Goal: Complete application form: Complete application form

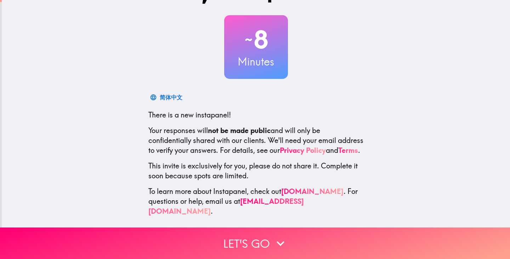
scroll to position [35, 0]
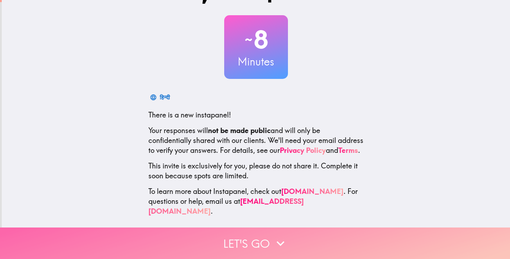
click at [257, 232] on button "Let's go" at bounding box center [255, 244] width 510 height 32
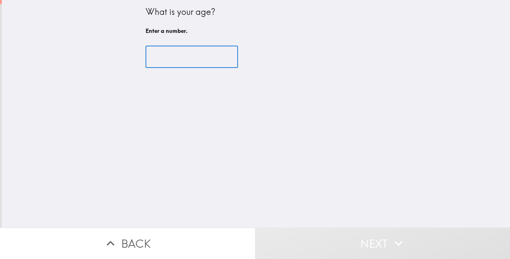
click at [183, 49] on input "number" at bounding box center [192, 57] width 92 height 22
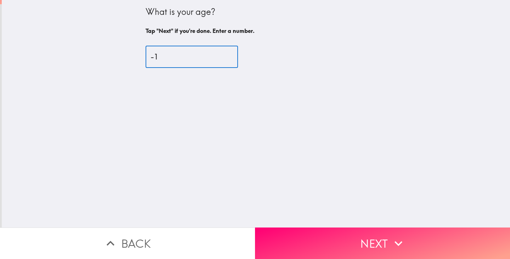
click at [218, 58] on input "-1" at bounding box center [192, 57] width 92 height 22
click at [218, 58] on input "-2" at bounding box center [192, 57] width 92 height 22
click at [217, 56] on input "-1" at bounding box center [192, 57] width 92 height 22
click at [217, 56] on input "0" at bounding box center [192, 57] width 92 height 22
click at [217, 56] on input "1" at bounding box center [192, 57] width 92 height 22
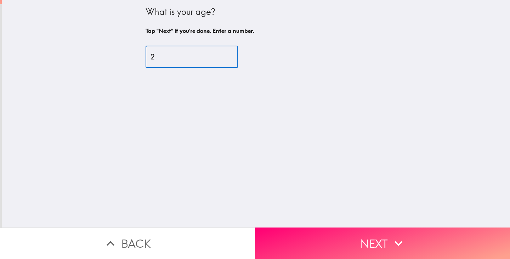
click at [217, 56] on input "2" at bounding box center [192, 57] width 92 height 22
click at [217, 56] on input "3" at bounding box center [192, 57] width 92 height 22
click at [217, 56] on input "4" at bounding box center [192, 57] width 92 height 22
click at [217, 56] on input "5" at bounding box center [192, 57] width 92 height 22
click at [217, 56] on input "6" at bounding box center [192, 57] width 92 height 22
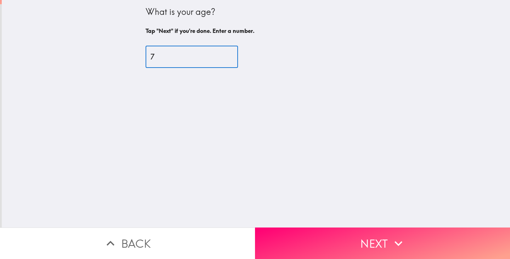
click at [217, 56] on input "7" at bounding box center [192, 57] width 92 height 22
click at [217, 56] on input "8" at bounding box center [192, 57] width 92 height 22
click at [217, 56] on input "9" at bounding box center [192, 57] width 92 height 22
click at [217, 56] on input "10" at bounding box center [192, 57] width 92 height 22
click at [217, 56] on input "11" at bounding box center [192, 57] width 92 height 22
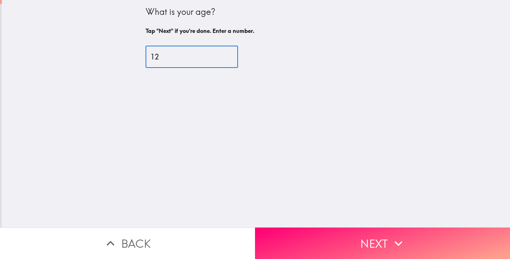
click at [217, 56] on input "12" at bounding box center [192, 57] width 92 height 22
click at [217, 56] on input "13" at bounding box center [192, 57] width 92 height 22
click at [217, 56] on input "14" at bounding box center [192, 57] width 92 height 22
click at [217, 56] on input "15" at bounding box center [192, 57] width 92 height 22
click at [217, 56] on input "16" at bounding box center [192, 57] width 92 height 22
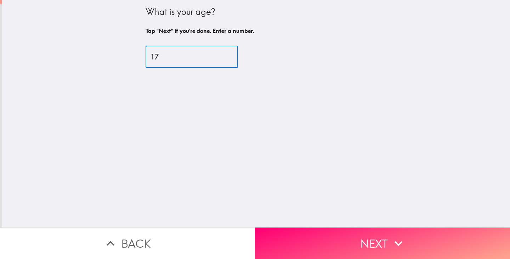
click at [217, 56] on input "17" at bounding box center [192, 57] width 92 height 22
click at [217, 56] on input "18" at bounding box center [192, 57] width 92 height 22
click at [217, 56] on input "19" at bounding box center [192, 57] width 92 height 22
type input "20"
click at [217, 56] on input "20" at bounding box center [192, 57] width 92 height 22
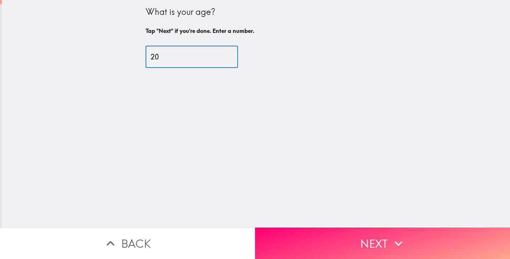
click at [335, 228] on button "Next" at bounding box center [382, 244] width 255 height 32
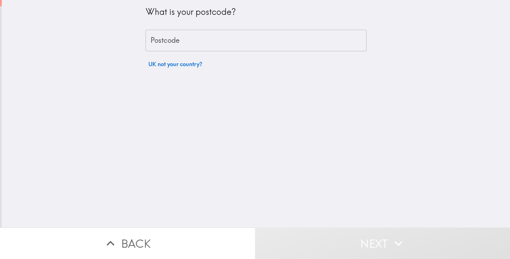
click at [213, 19] on div "What is your postcode?" at bounding box center [256, 15] width 221 height 18
click at [213, 36] on input "Postcode" at bounding box center [256, 41] width 221 height 22
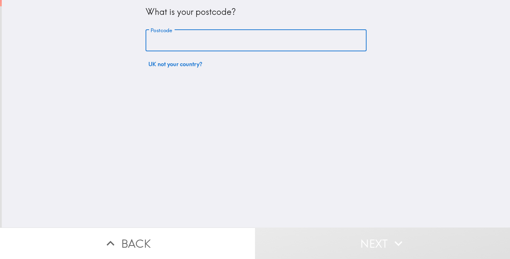
type input "SE5 8AW"
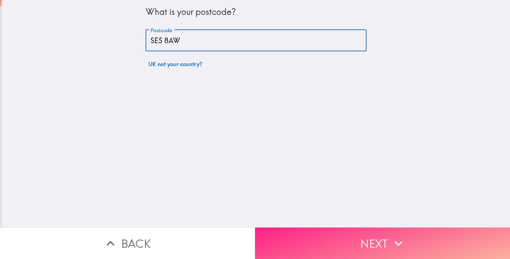
click at [365, 239] on button "Next" at bounding box center [382, 244] width 255 height 32
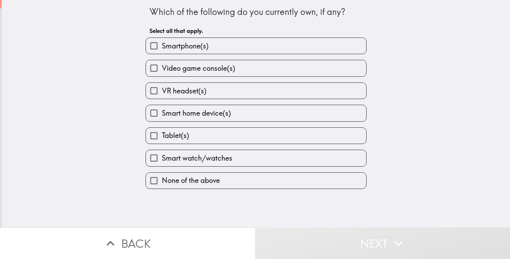
click at [229, 49] on label "Smartphone(s)" at bounding box center [256, 46] width 220 height 16
click at [162, 49] on input "Smartphone(s)" at bounding box center [154, 46] width 16 height 16
checkbox input "true"
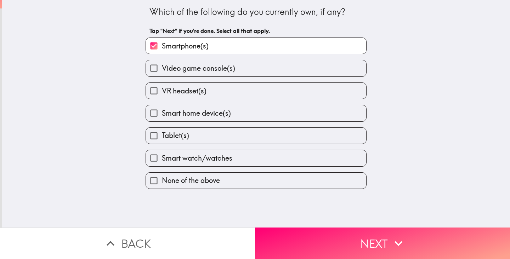
click at [259, 113] on label "Smart home device(s)" at bounding box center [256, 113] width 220 height 16
click at [162, 113] on input "Smart home device(s)" at bounding box center [154, 113] width 16 height 16
checkbox input "true"
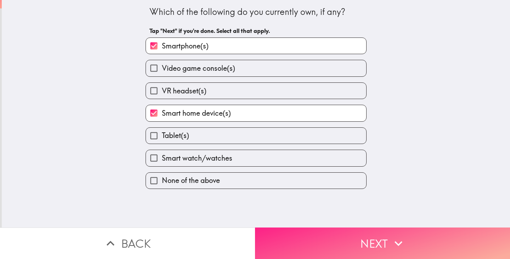
click at [342, 234] on button "Next" at bounding box center [382, 244] width 255 height 32
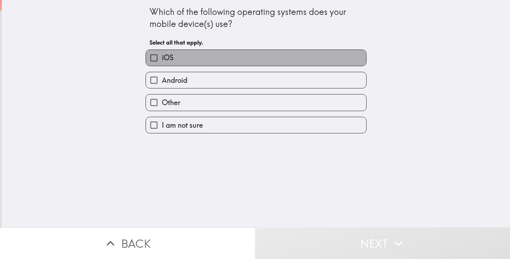
click at [240, 59] on label "iOS" at bounding box center [256, 58] width 220 height 16
click at [162, 59] on input "iOS" at bounding box center [154, 58] width 16 height 16
checkbox input "true"
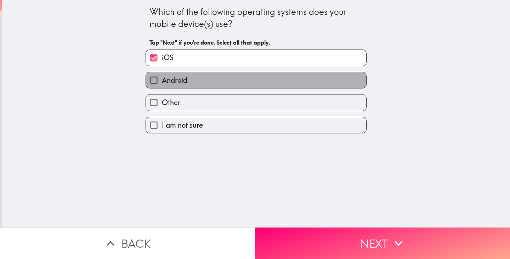
click at [246, 80] on label "Android" at bounding box center [256, 80] width 220 height 16
click at [162, 80] on input "Android" at bounding box center [154, 80] width 16 height 16
checkbox input "true"
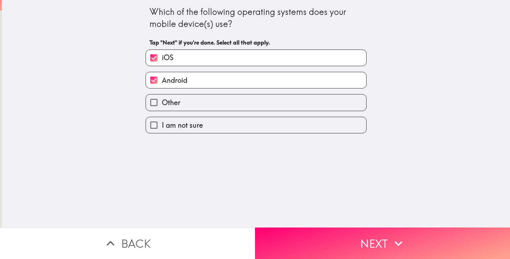
click at [345, 235] on button "Next" at bounding box center [382, 244] width 255 height 32
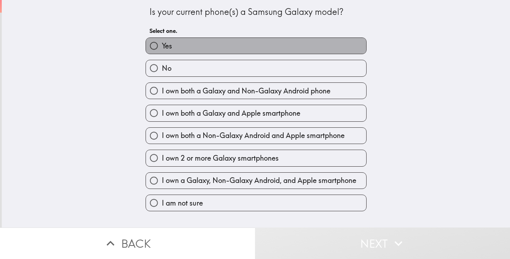
click at [220, 46] on label "Yes" at bounding box center [256, 46] width 220 height 16
click at [162, 46] on input "Yes" at bounding box center [154, 46] width 16 height 16
radio input "true"
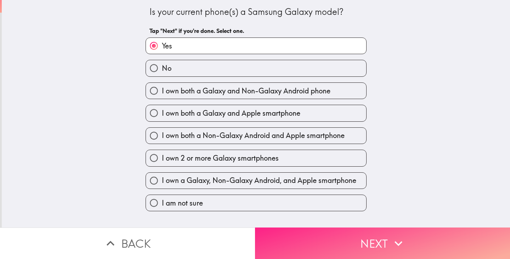
click at [312, 237] on button "Next" at bounding box center [382, 244] width 255 height 32
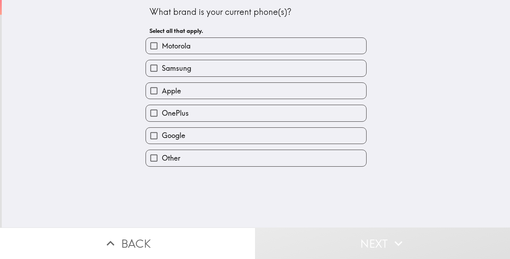
click at [163, 230] on button "Back" at bounding box center [127, 244] width 255 height 32
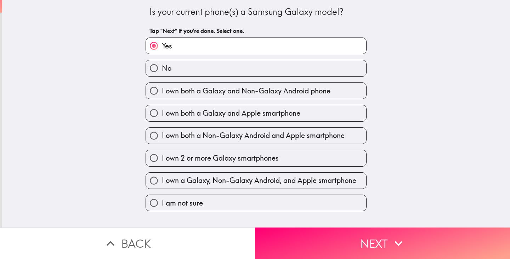
click at [205, 67] on label "No" at bounding box center [256, 68] width 220 height 16
click at [162, 67] on input "No" at bounding box center [154, 68] width 16 height 16
radio input "true"
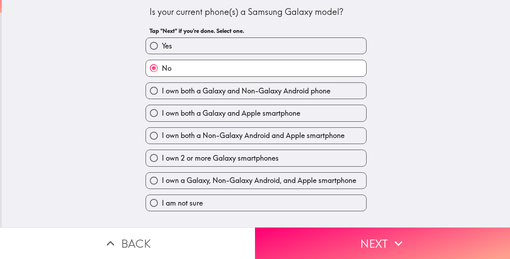
click at [351, 228] on button "Next" at bounding box center [382, 244] width 255 height 32
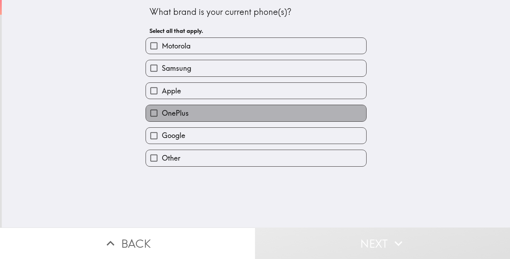
click at [219, 121] on label "OnePlus" at bounding box center [256, 113] width 220 height 16
click at [162, 121] on input "OnePlus" at bounding box center [154, 113] width 16 height 16
checkbox input "true"
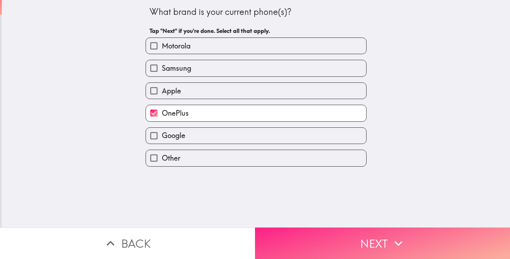
click at [346, 237] on button "Next" at bounding box center [382, 244] width 255 height 32
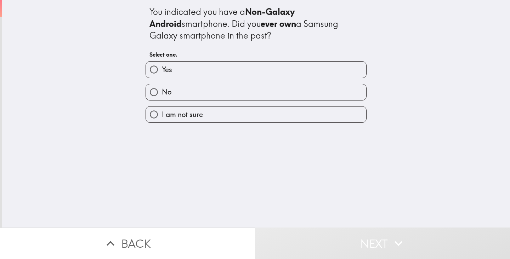
click at [224, 71] on label "Yes" at bounding box center [256, 70] width 220 height 16
click at [162, 71] on input "Yes" at bounding box center [154, 70] width 16 height 16
radio input "true"
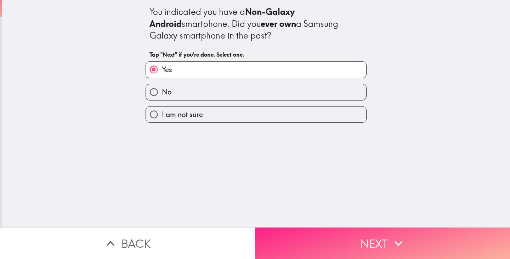
click at [335, 228] on button "Next" at bounding box center [382, 244] width 255 height 32
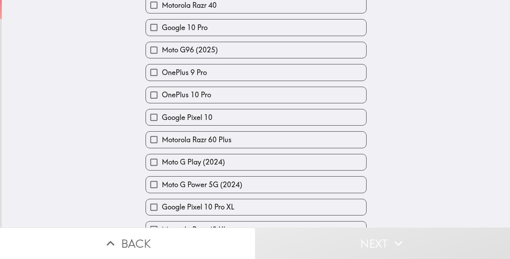
scroll to position [541, 0]
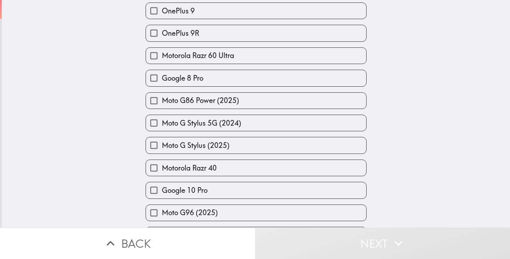
click at [212, 191] on div "Google 10 Pro" at bounding box center [253, 187] width 227 height 22
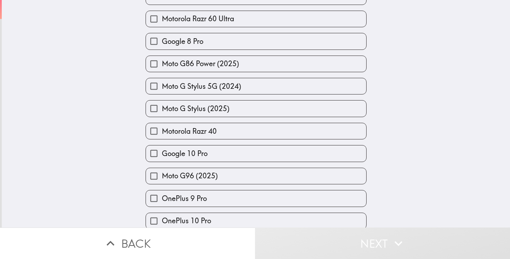
scroll to position [608, 0]
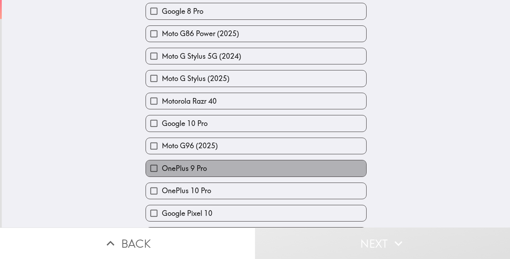
click at [210, 176] on label "OnePlus 9 Pro" at bounding box center [256, 168] width 220 height 16
click at [162, 176] on input "OnePlus 9 Pro" at bounding box center [154, 168] width 16 height 16
checkbox input "true"
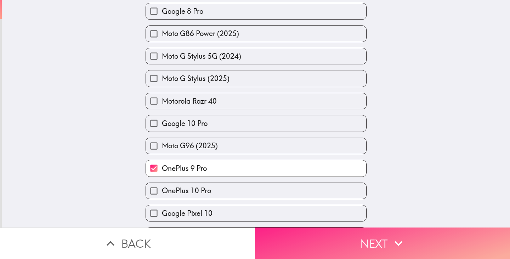
click at [288, 235] on button "Next" at bounding box center [382, 244] width 255 height 32
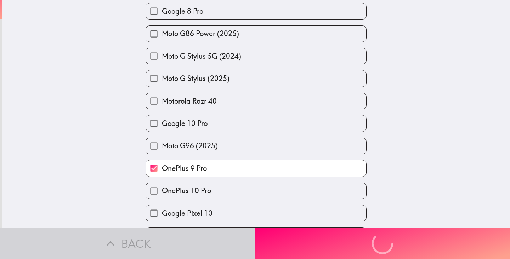
scroll to position [0, 0]
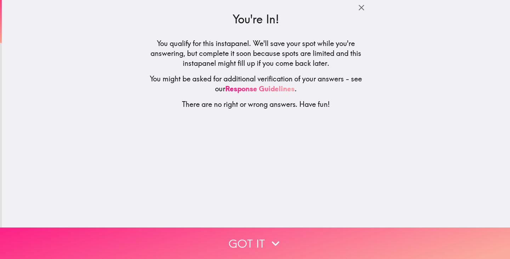
click at [268, 242] on icon "button" at bounding box center [276, 244] width 16 height 16
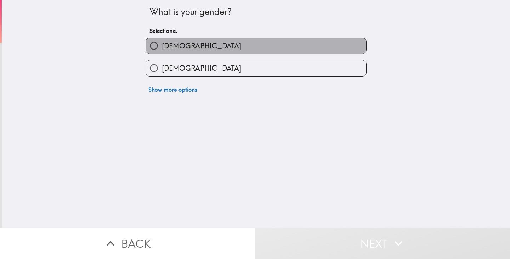
click at [198, 51] on label "[DEMOGRAPHIC_DATA]" at bounding box center [256, 46] width 220 height 16
click at [162, 51] on input "[DEMOGRAPHIC_DATA]" at bounding box center [154, 46] width 16 height 16
radio input "true"
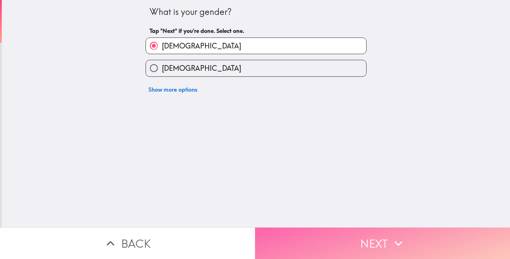
click at [324, 234] on button "Next" at bounding box center [382, 244] width 255 height 32
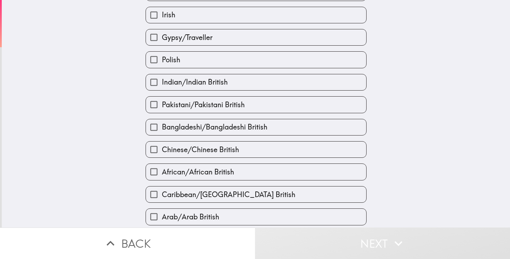
scroll to position [193, 0]
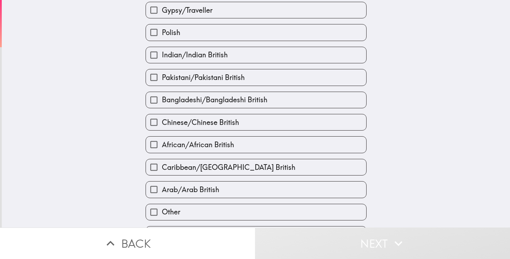
click at [213, 63] on div "Indian/Indian British" at bounding box center [256, 55] width 221 height 17
click at [213, 60] on span "Indian/Indian British" at bounding box center [195, 55] width 66 height 10
click at [162, 61] on input "Indian/Indian British" at bounding box center [154, 55] width 16 height 16
checkbox input "true"
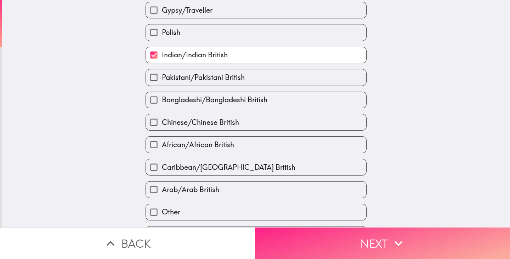
click at [326, 232] on button "Next" at bounding box center [382, 244] width 255 height 32
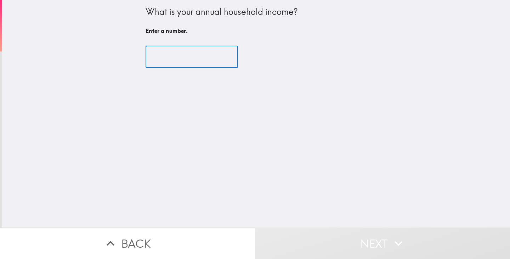
click at [193, 60] on input "number" at bounding box center [192, 57] width 92 height 22
click at [218, 54] on input "1" at bounding box center [192, 57] width 92 height 22
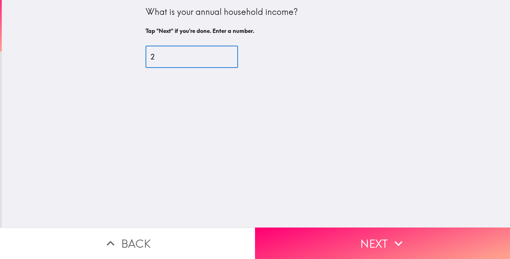
click at [218, 54] on input "2" at bounding box center [192, 57] width 92 height 22
click at [218, 54] on input "3" at bounding box center [192, 57] width 92 height 22
click at [218, 54] on input "4" at bounding box center [192, 57] width 92 height 22
click at [218, 54] on input "5" at bounding box center [192, 57] width 92 height 22
click at [218, 54] on input "6" at bounding box center [192, 57] width 92 height 22
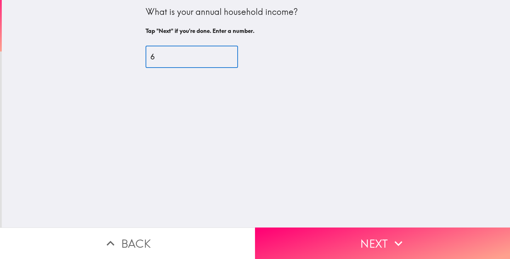
click at [153, 56] on input "6" at bounding box center [192, 57] width 92 height 22
type input "1"
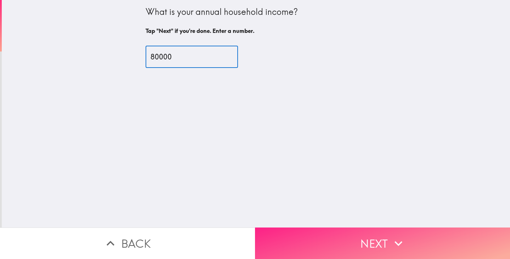
type input "80000"
click at [304, 235] on button "Next" at bounding box center [382, 244] width 255 height 32
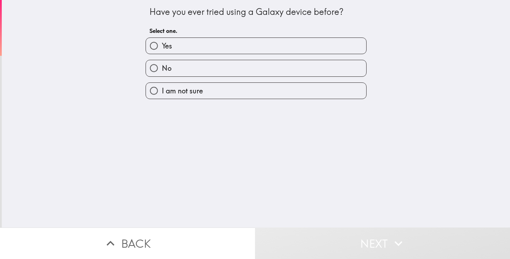
click at [211, 52] on label "Yes" at bounding box center [256, 46] width 220 height 16
click at [162, 52] on input "Yes" at bounding box center [154, 46] width 16 height 16
radio input "true"
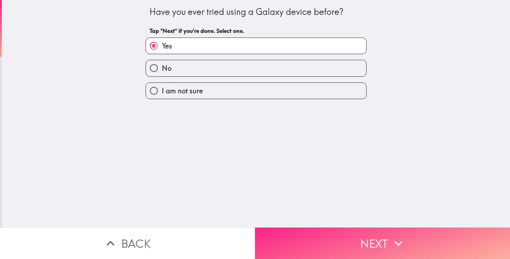
click at [329, 228] on button "Next" at bounding box center [382, 244] width 255 height 32
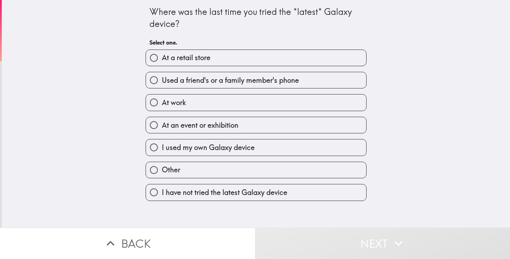
click at [189, 104] on label "At work" at bounding box center [256, 103] width 220 height 16
click at [162, 104] on input "At work" at bounding box center [154, 103] width 16 height 16
radio input "true"
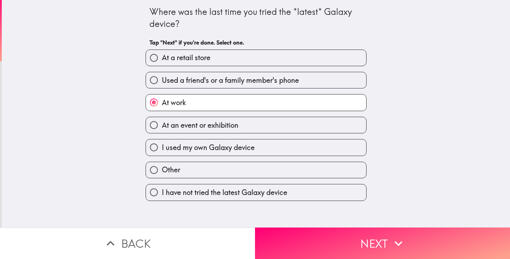
click at [229, 107] on label "At work" at bounding box center [256, 103] width 220 height 16
click at [162, 107] on input "At work" at bounding box center [154, 103] width 16 height 16
click at [221, 80] on span "Used a friend's or a family member's phone" at bounding box center [230, 80] width 137 height 10
click at [162, 80] on input "Used a friend's or a family member's phone" at bounding box center [154, 80] width 16 height 16
radio input "true"
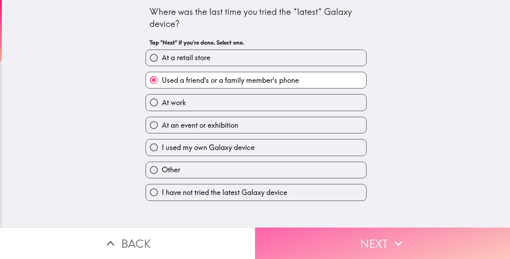
click at [311, 236] on button "Next" at bounding box center [382, 244] width 255 height 32
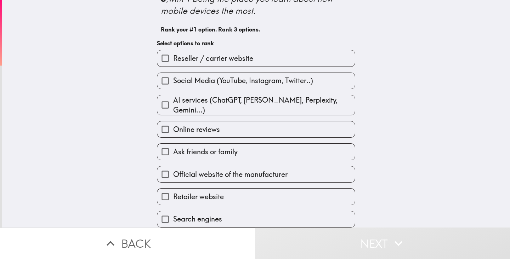
scroll to position [41, 0]
click at [227, 150] on span "Ask friends or family" at bounding box center [205, 152] width 64 height 10
click at [173, 150] on input "Ask friends or family" at bounding box center [165, 152] width 16 height 16
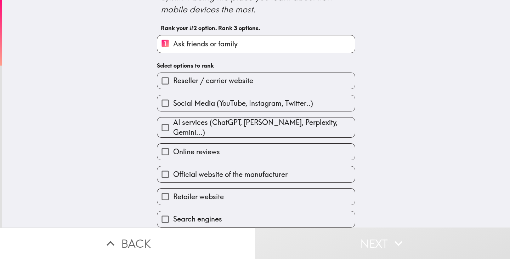
scroll to position [42, 0]
click at [248, 118] on span "AI services (ChatGPT, [PERSON_NAME], Perplexity, Gemini...)" at bounding box center [264, 128] width 182 height 20
click at [173, 120] on input "AI services (ChatGPT, [PERSON_NAME], Perplexity, Gemini...)" at bounding box center [165, 128] width 16 height 16
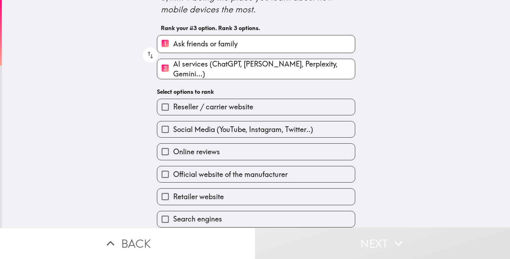
click at [246, 172] on span "Official website of the manufacturer" at bounding box center [230, 175] width 114 height 10
click at [173, 172] on input "Official website of the manufacturer" at bounding box center [165, 174] width 16 height 16
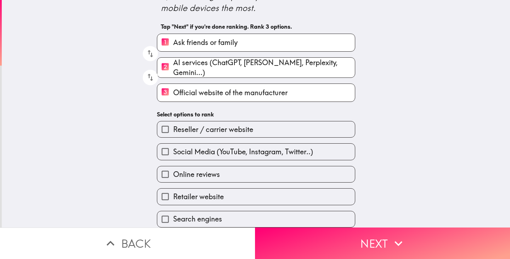
click at [261, 121] on label "Reseller / carrier website" at bounding box center [256, 129] width 198 height 16
click at [173, 121] on input "Reseller / carrier website" at bounding box center [165, 129] width 16 height 16
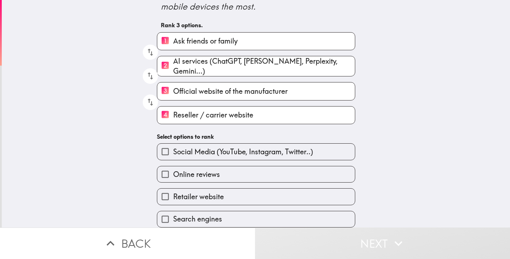
click at [302, 234] on button "Next" at bounding box center [382, 244] width 255 height 32
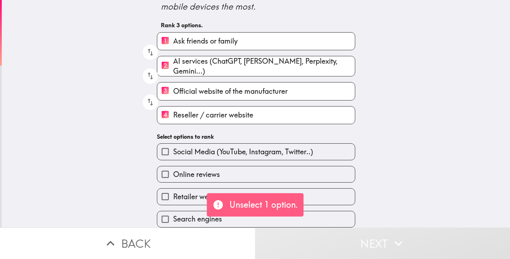
click at [173, 110] on span "Reseller / carrier website" at bounding box center [213, 115] width 80 height 10
click at [171, 109] on input "4 Reseller / carrier website" at bounding box center [165, 115] width 16 height 17
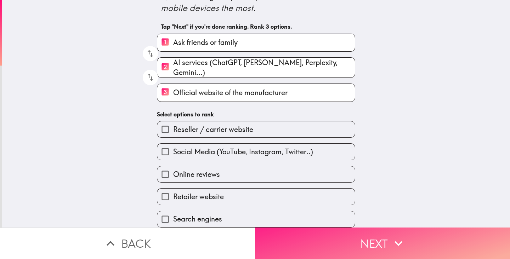
click at [353, 245] on button "Next" at bounding box center [382, 244] width 255 height 32
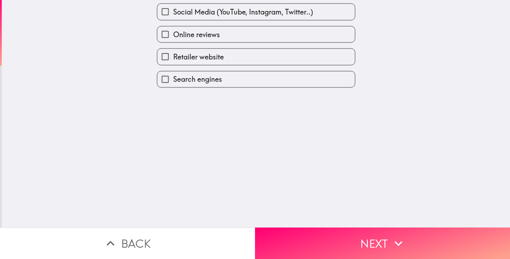
scroll to position [0, 0]
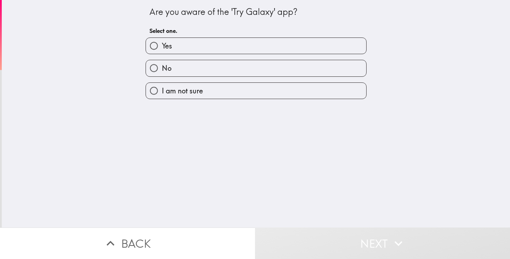
click at [222, 50] on label "Yes" at bounding box center [256, 46] width 220 height 16
click at [162, 50] on input "Yes" at bounding box center [154, 46] width 16 height 16
radio input "true"
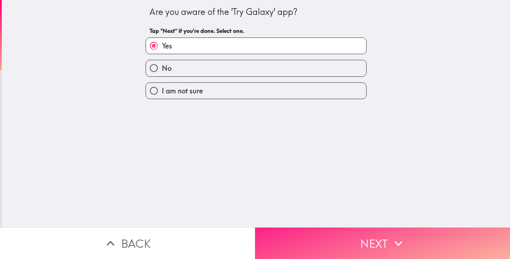
click at [350, 241] on button "Next" at bounding box center [382, 244] width 255 height 32
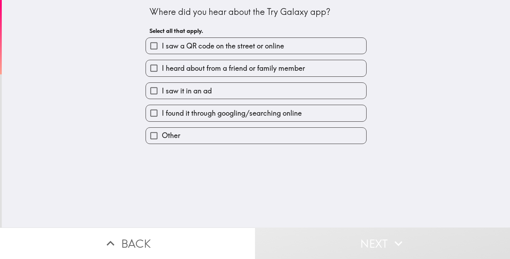
click at [239, 70] on span "I heard about from a friend or family member" at bounding box center [233, 68] width 143 height 10
click at [162, 70] on input "I heard about from a friend or family member" at bounding box center [154, 68] width 16 height 16
checkbox input "true"
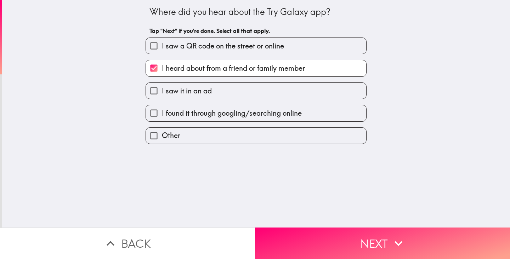
click at [233, 110] on span "I found it through googling/searching online" at bounding box center [232, 113] width 140 height 10
click at [162, 110] on input "I found it through googling/searching online" at bounding box center [154, 113] width 16 height 16
checkbox input "true"
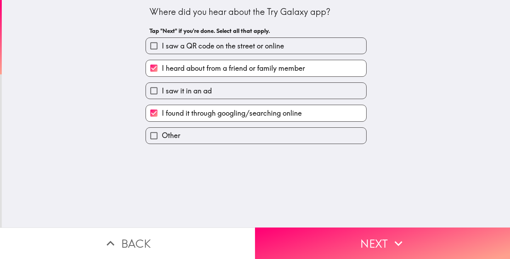
click at [321, 191] on div "Where did you hear about the Try Galaxy app? Tap "Next" if you're done. Select …" at bounding box center [256, 114] width 508 height 228
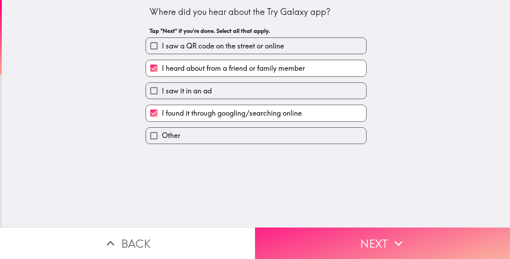
drag, startPoint x: 326, startPoint y: 215, endPoint x: 328, endPoint y: 223, distance: 8.9
click at [328, 220] on div "Where did you hear about the Try Galaxy app? Tap "Next" if you're done. Select …" at bounding box center [256, 114] width 508 height 228
click at [328, 238] on button "Next" at bounding box center [382, 244] width 255 height 32
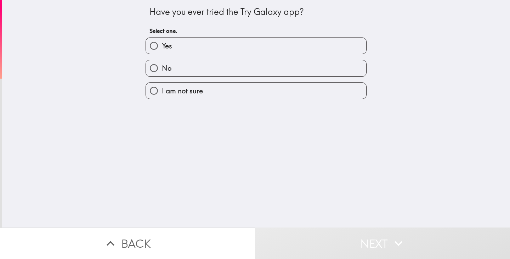
click at [246, 47] on label "Yes" at bounding box center [256, 46] width 220 height 16
click at [162, 47] on input "Yes" at bounding box center [154, 46] width 16 height 16
radio input "true"
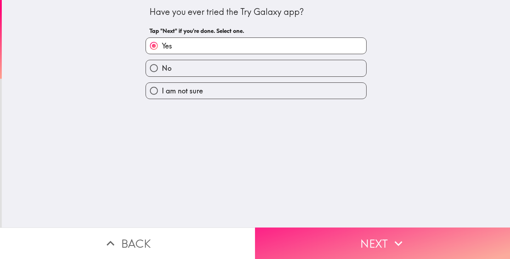
click at [344, 233] on button "Next" at bounding box center [382, 244] width 255 height 32
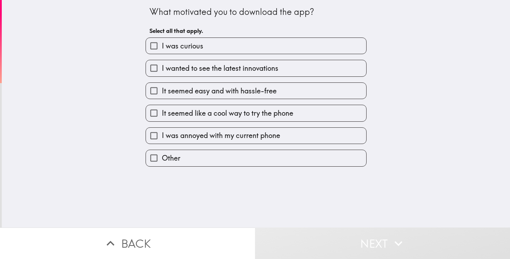
click at [244, 87] on span "It seemed easy and with hassle-free" at bounding box center [219, 91] width 115 height 10
click at [162, 87] on input "It seemed easy and with hassle-free" at bounding box center [154, 91] width 16 height 16
checkbox input "true"
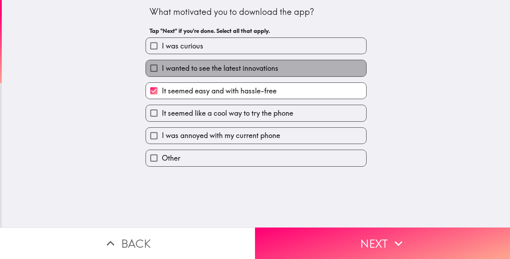
click at [261, 64] on span "I wanted to see the latest innovations" at bounding box center [220, 68] width 117 height 10
click at [162, 64] on input "I wanted to see the latest innovations" at bounding box center [154, 68] width 16 height 16
checkbox input "true"
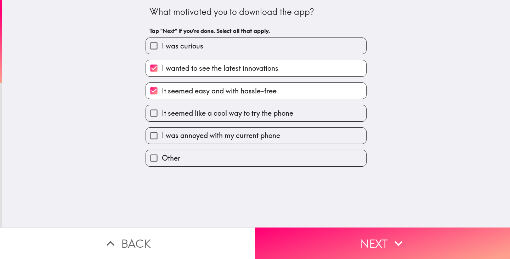
click at [302, 117] on label "It seemed like a cool way to try the phone" at bounding box center [256, 113] width 220 height 16
click at [162, 117] on input "It seemed like a cool way to try the phone" at bounding box center [154, 113] width 16 height 16
checkbox input "true"
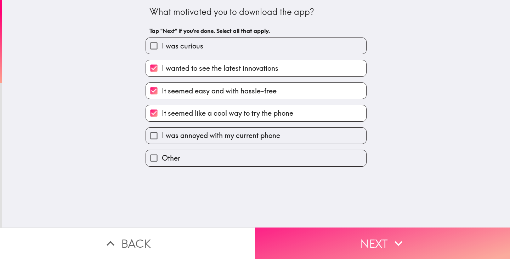
click at [331, 230] on button "Next" at bounding box center [382, 244] width 255 height 32
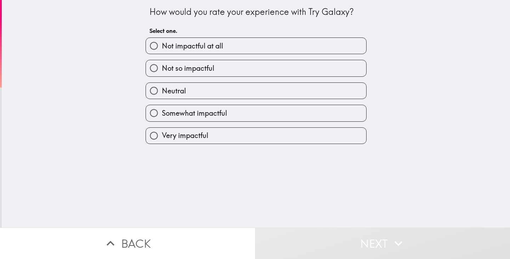
click at [255, 93] on label "Neutral" at bounding box center [256, 91] width 220 height 16
click at [162, 93] on input "Neutral" at bounding box center [154, 91] width 16 height 16
radio input "true"
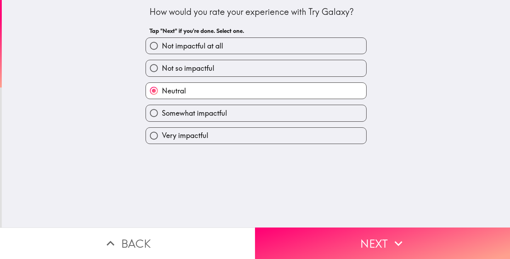
click at [260, 72] on label "Not so impactful" at bounding box center [256, 68] width 220 height 16
click at [162, 72] on input "Not so impactful" at bounding box center [154, 68] width 16 height 16
radio input "true"
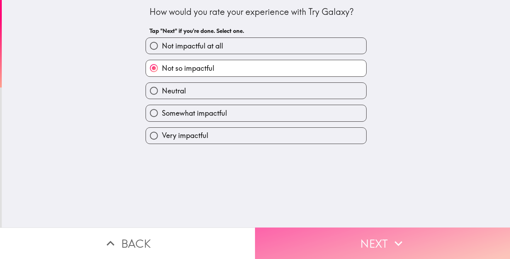
click at [341, 228] on button "Next" at bounding box center [382, 244] width 255 height 32
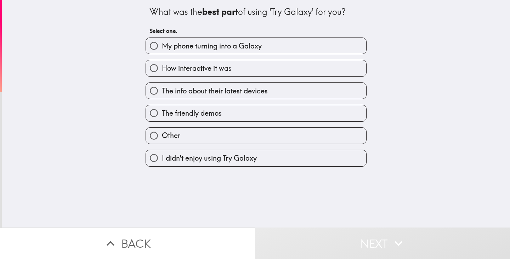
click at [242, 87] on span "The info about their latest devices" at bounding box center [215, 91] width 106 height 10
click at [162, 87] on input "The info about their latest devices" at bounding box center [154, 91] width 16 height 16
radio input "true"
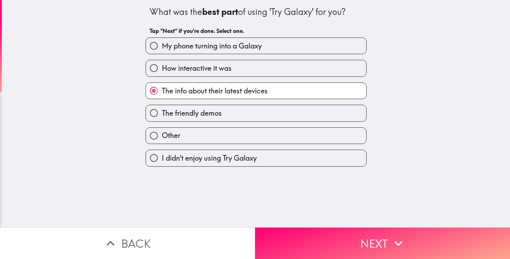
click at [245, 74] on label "How interactive it was" at bounding box center [256, 68] width 220 height 16
click at [162, 74] on input "How interactive it was" at bounding box center [154, 68] width 16 height 16
radio input "true"
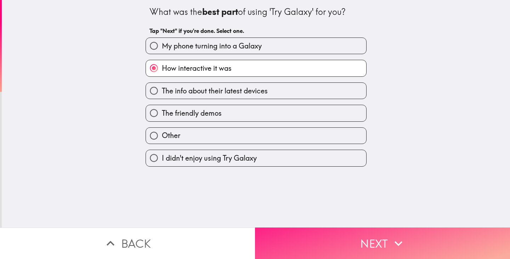
drag, startPoint x: 327, startPoint y: 233, endPoint x: 335, endPoint y: 240, distance: 10.8
click at [327, 233] on button "Next" at bounding box center [382, 244] width 255 height 32
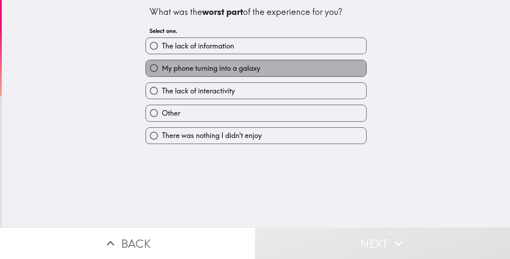
click at [238, 66] on span "My phone turning into a galaxy" at bounding box center [211, 68] width 98 height 10
click at [162, 66] on input "My phone turning into a galaxy" at bounding box center [154, 68] width 16 height 16
radio input "true"
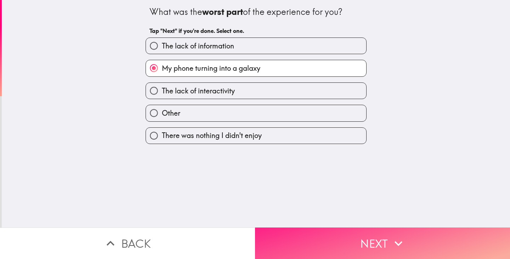
click at [327, 248] on button "Next" at bounding box center [382, 244] width 255 height 32
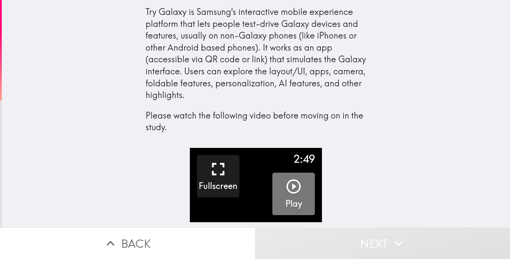
click at [288, 194] on icon "button" at bounding box center [293, 186] width 17 height 17
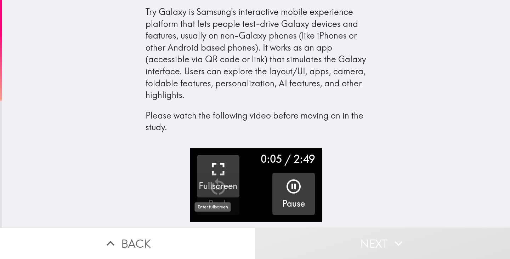
click at [217, 165] on icon "button" at bounding box center [218, 169] width 12 height 12
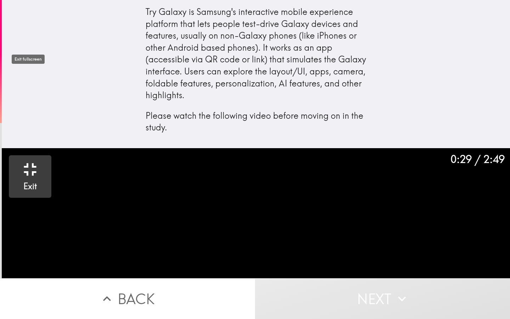
click at [37, 161] on div "Exit" at bounding box center [29, 177] width 21 height 32
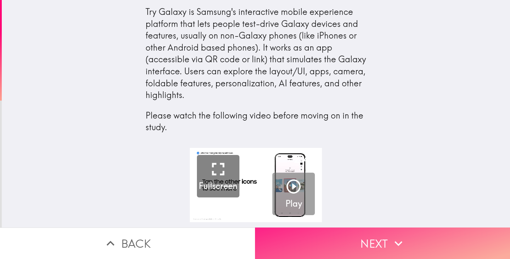
click at [348, 232] on button "Next" at bounding box center [382, 244] width 255 height 32
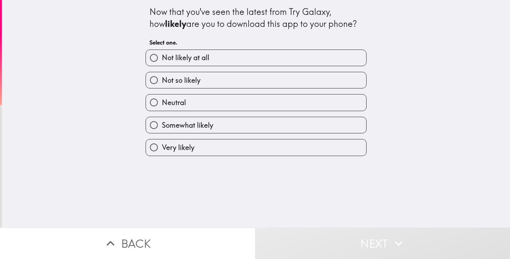
click at [206, 125] on span "Somewhat likely" at bounding box center [187, 125] width 51 height 10
click at [162, 125] on input "Somewhat likely" at bounding box center [154, 125] width 16 height 16
radio input "true"
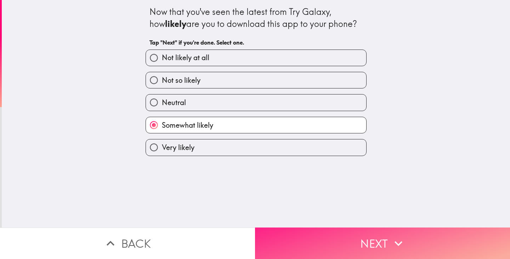
click at [325, 230] on button "Next" at bounding box center [382, 244] width 255 height 32
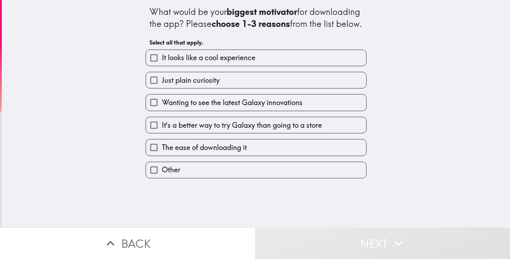
click at [240, 108] on span "Wanting to see the latest Galaxy innovations" at bounding box center [232, 103] width 141 height 10
click at [162, 110] on input "Wanting to see the latest Galaxy innovations" at bounding box center [154, 103] width 16 height 16
checkbox input "true"
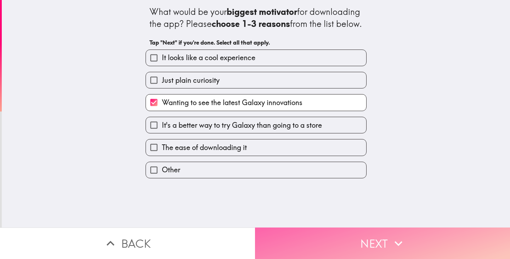
click at [334, 231] on button "Next" at bounding box center [382, 244] width 255 height 32
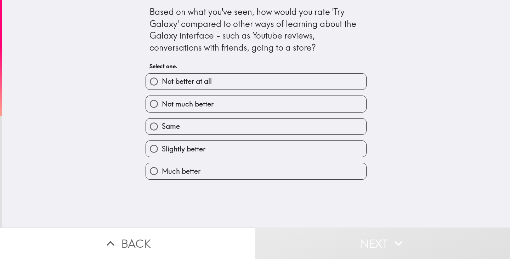
click at [245, 104] on label "Not much better" at bounding box center [256, 104] width 220 height 16
click at [162, 104] on input "Not much better" at bounding box center [154, 104] width 16 height 16
radio input "true"
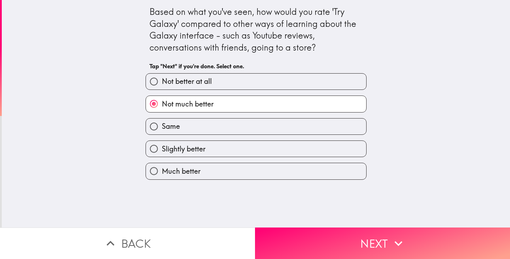
click at [248, 130] on label "Same" at bounding box center [256, 127] width 220 height 16
click at [162, 130] on input "Same" at bounding box center [154, 127] width 16 height 16
radio input "true"
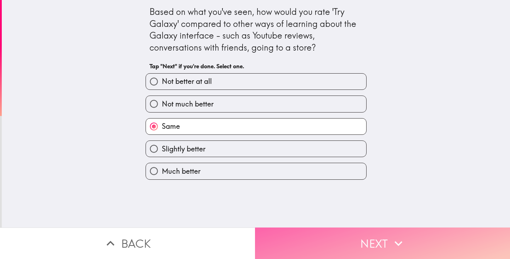
click at [340, 228] on button "Next" at bounding box center [382, 244] width 255 height 32
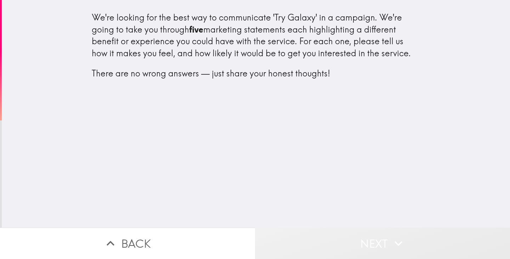
click at [265, 228] on button "Next" at bounding box center [382, 244] width 255 height 32
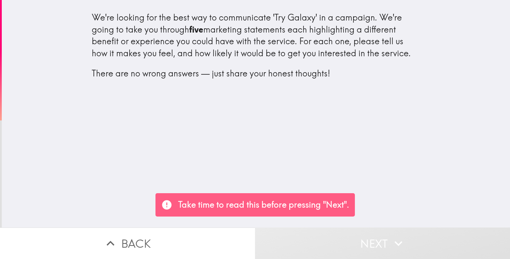
click at [252, 197] on div "Take time to read this before pressing "Next"." at bounding box center [254, 204] width 199 height 23
click at [222, 120] on div "We're looking for the best way to communicate 'Try Galaxy' in a campaign. We're…" at bounding box center [256, 114] width 508 height 228
click at [214, 100] on div "We're looking for the best way to communicate 'Try Galaxy' in a campaign. We're…" at bounding box center [256, 53] width 340 height 94
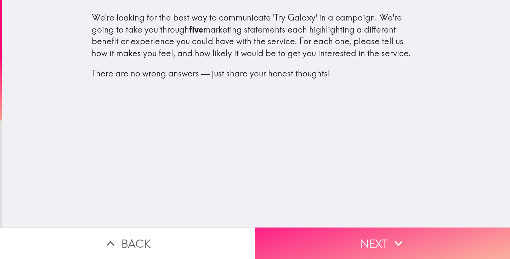
click at [346, 244] on button "Next" at bounding box center [382, 244] width 255 height 32
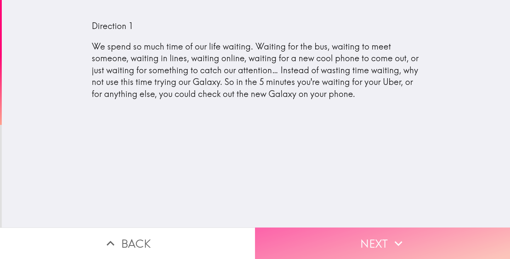
click at [312, 228] on button "Next" at bounding box center [382, 244] width 255 height 32
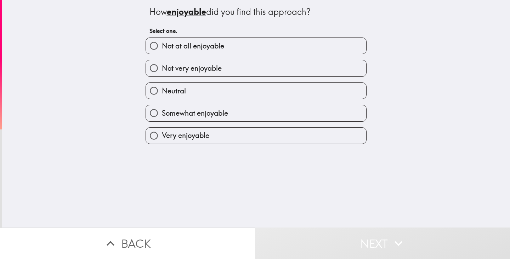
click at [219, 45] on span "Not at all enjoyable" at bounding box center [193, 46] width 62 height 10
click at [162, 45] on input "Not at all enjoyable" at bounding box center [154, 46] width 16 height 16
radio input "true"
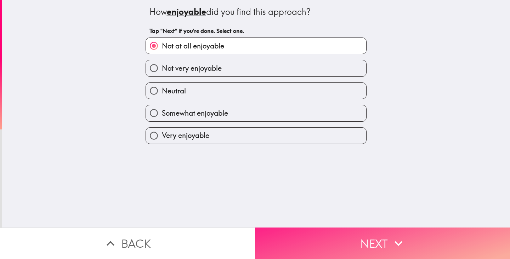
click at [318, 234] on button "Next" at bounding box center [382, 244] width 255 height 32
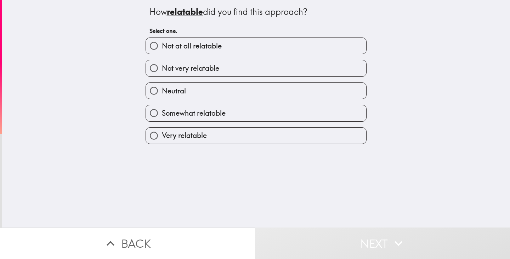
click at [210, 69] on span "Not very relatable" at bounding box center [190, 68] width 57 height 10
click at [162, 69] on input "Not very relatable" at bounding box center [154, 68] width 16 height 16
radio input "true"
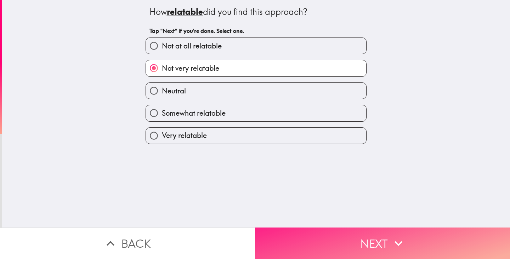
click at [333, 228] on button "Next" at bounding box center [382, 244] width 255 height 32
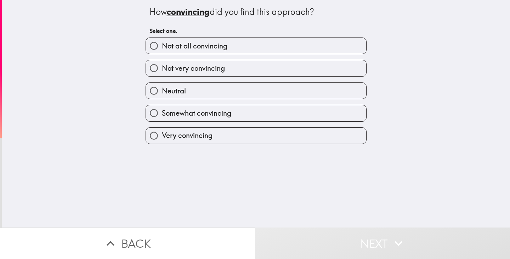
click at [218, 72] on span "Not very convincing" at bounding box center [193, 68] width 63 height 10
click at [162, 72] on input "Not very convincing" at bounding box center [154, 68] width 16 height 16
radio input "true"
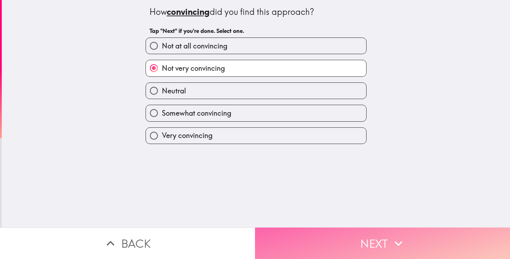
click at [323, 238] on button "Next" at bounding box center [382, 244] width 255 height 32
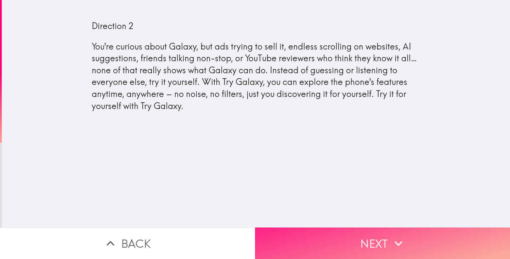
click at [340, 238] on button "Next" at bounding box center [382, 244] width 255 height 32
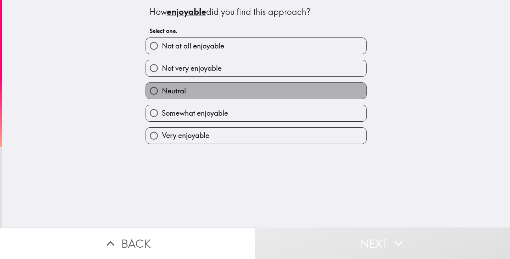
click at [208, 90] on label "Neutral" at bounding box center [256, 91] width 220 height 16
click at [162, 90] on input "Neutral" at bounding box center [154, 91] width 16 height 16
radio input "true"
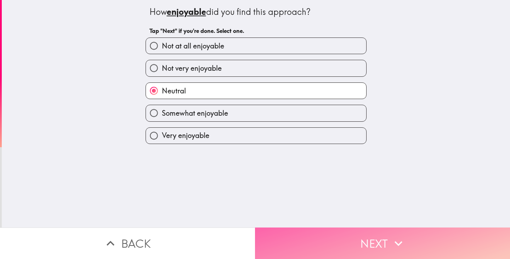
click at [308, 232] on button "Next" at bounding box center [382, 244] width 255 height 32
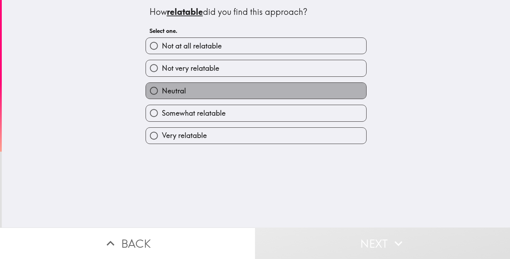
click at [228, 89] on label "Neutral" at bounding box center [256, 91] width 220 height 16
click at [162, 89] on input "Neutral" at bounding box center [154, 91] width 16 height 16
radio input "true"
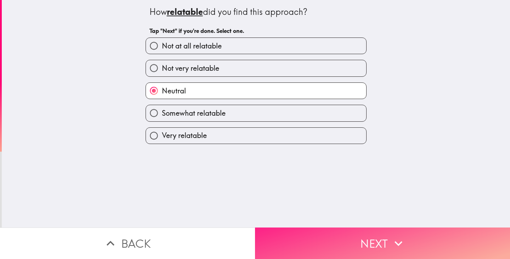
click at [326, 229] on button "Next" at bounding box center [382, 244] width 255 height 32
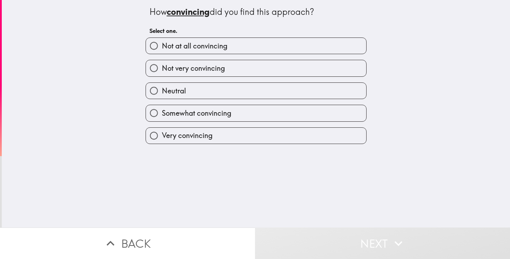
click at [229, 93] on label "Neutral" at bounding box center [256, 91] width 220 height 16
click at [162, 93] on input "Neutral" at bounding box center [154, 91] width 16 height 16
radio input "true"
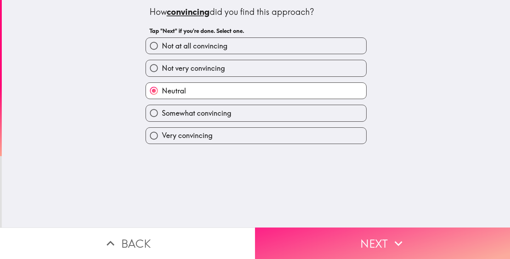
click at [329, 229] on button "Next" at bounding box center [382, 244] width 255 height 32
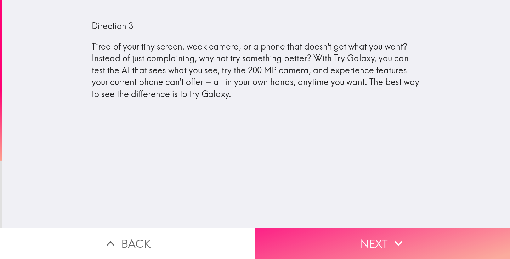
click at [332, 239] on button "Next" at bounding box center [382, 244] width 255 height 32
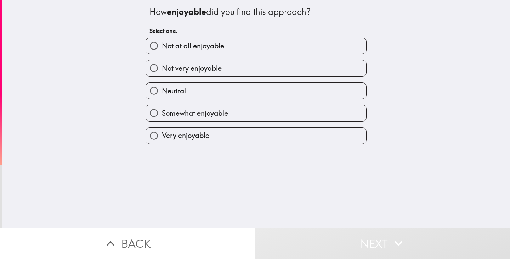
click at [223, 85] on label "Neutral" at bounding box center [256, 91] width 220 height 16
click at [162, 85] on input "Neutral" at bounding box center [154, 91] width 16 height 16
radio input "true"
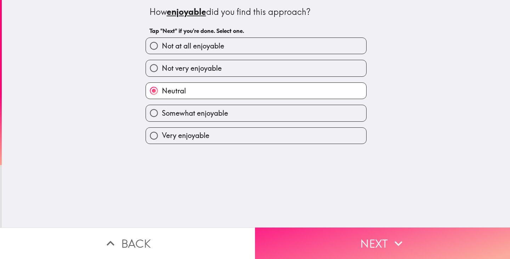
click at [352, 241] on button "Next" at bounding box center [382, 244] width 255 height 32
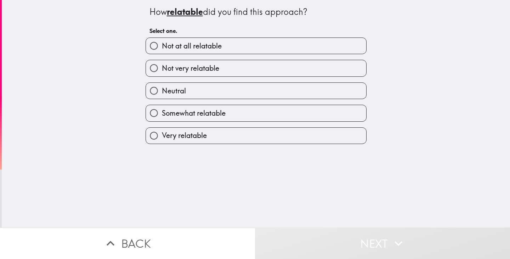
click at [255, 87] on label "Neutral" at bounding box center [256, 91] width 220 height 16
click at [162, 87] on input "Neutral" at bounding box center [154, 91] width 16 height 16
radio input "true"
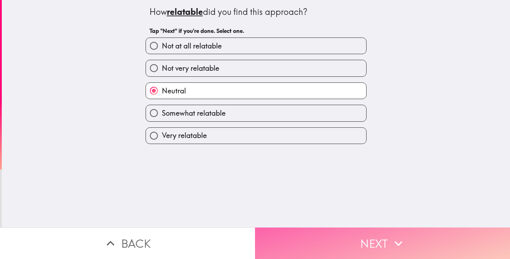
click at [337, 241] on button "Next" at bounding box center [382, 244] width 255 height 32
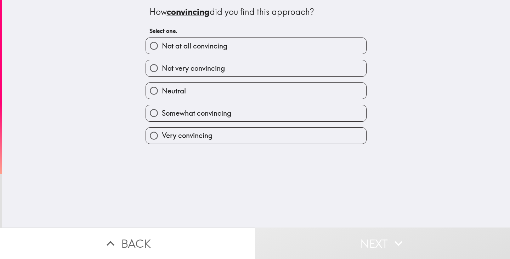
click at [254, 97] on label "Neutral" at bounding box center [256, 91] width 220 height 16
click at [162, 97] on input "Neutral" at bounding box center [154, 91] width 16 height 16
radio input "true"
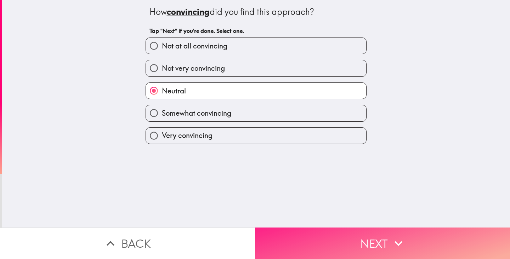
click at [326, 236] on button "Next" at bounding box center [382, 244] width 255 height 32
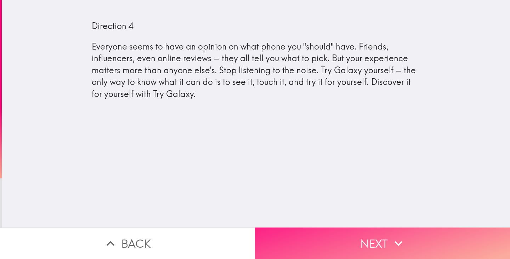
click at [334, 253] on button "Next" at bounding box center [382, 244] width 255 height 32
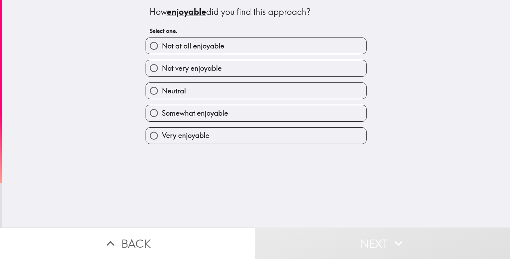
click at [216, 137] on label "Very enjoyable" at bounding box center [256, 136] width 220 height 16
click at [162, 137] on input "Very enjoyable" at bounding box center [154, 136] width 16 height 16
radio input "true"
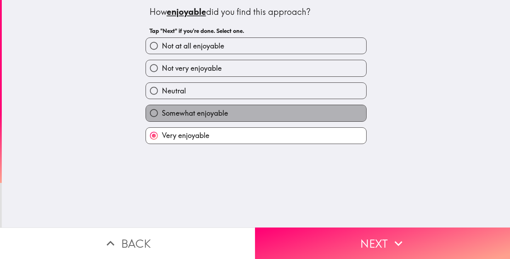
click at [229, 114] on label "Somewhat enjoyable" at bounding box center [256, 113] width 220 height 16
click at [162, 114] on input "Somewhat enjoyable" at bounding box center [154, 113] width 16 height 16
radio input "true"
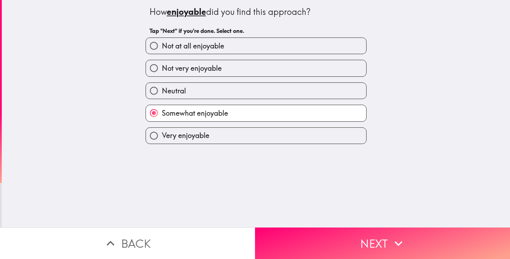
click at [243, 65] on label "Not very enjoyable" at bounding box center [256, 68] width 220 height 16
click at [162, 65] on input "Not very enjoyable" at bounding box center [154, 68] width 16 height 16
radio input "true"
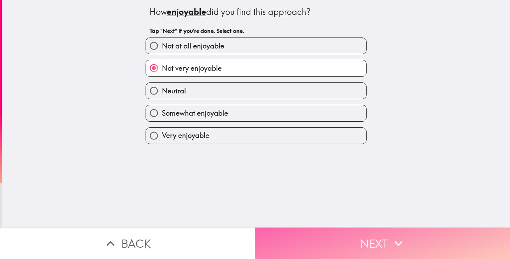
click at [361, 242] on button "Next" at bounding box center [382, 244] width 255 height 32
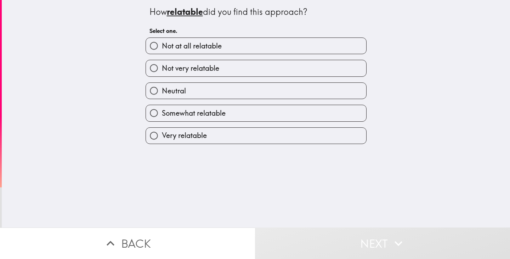
click at [236, 69] on label "Not very relatable" at bounding box center [256, 68] width 220 height 16
click at [162, 69] on input "Not very relatable" at bounding box center [154, 68] width 16 height 16
radio input "true"
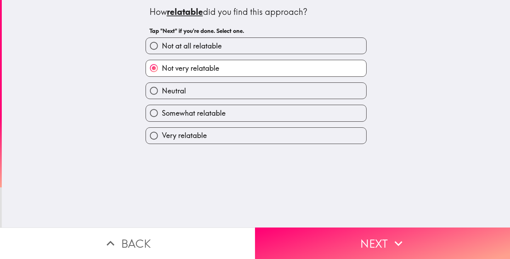
click at [335, 211] on div "How relatable did you find this approach? Tap "Next" if you're done. Select one…" at bounding box center [256, 114] width 508 height 228
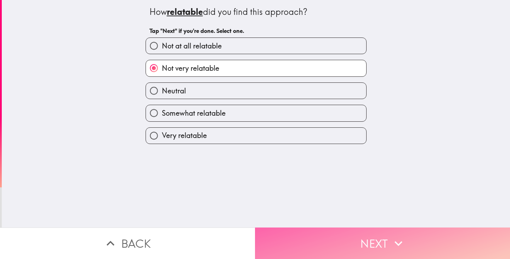
click at [336, 243] on button "Next" at bounding box center [382, 244] width 255 height 32
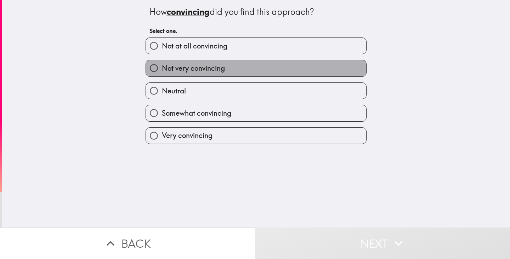
click at [257, 64] on label "Not very convincing" at bounding box center [256, 68] width 220 height 16
click at [162, 64] on input "Not very convincing" at bounding box center [154, 68] width 16 height 16
radio input "true"
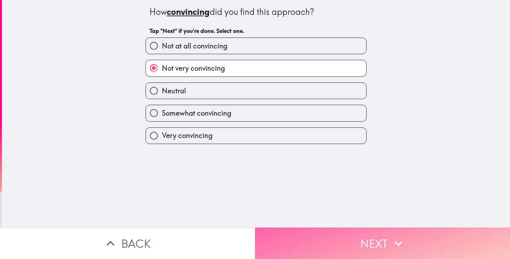
click at [350, 228] on button "Next" at bounding box center [382, 244] width 255 height 32
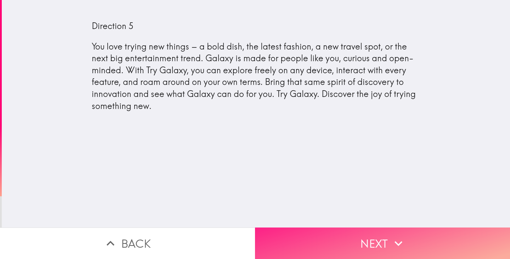
click at [326, 228] on button "Next" at bounding box center [382, 244] width 255 height 32
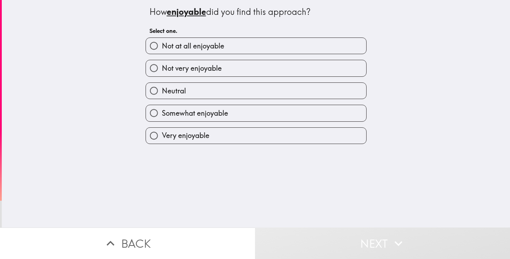
click at [232, 61] on label "Not very enjoyable" at bounding box center [256, 68] width 220 height 16
click at [162, 61] on input "Not very enjoyable" at bounding box center [154, 68] width 16 height 16
radio input "true"
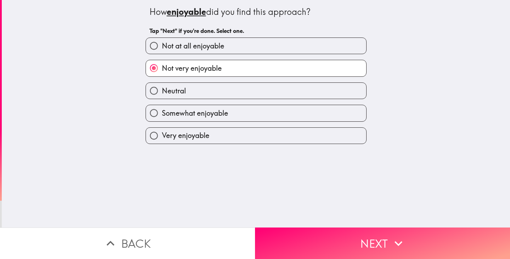
click at [242, 132] on label "Very enjoyable" at bounding box center [256, 136] width 220 height 16
click at [162, 132] on input "Very enjoyable" at bounding box center [154, 136] width 16 height 16
radio input "true"
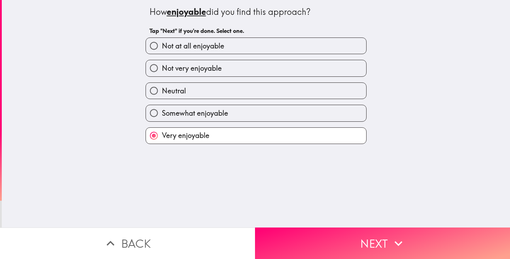
click at [240, 113] on label "Somewhat enjoyable" at bounding box center [256, 113] width 220 height 16
click at [162, 113] on input "Somewhat enjoyable" at bounding box center [154, 113] width 16 height 16
radio input "true"
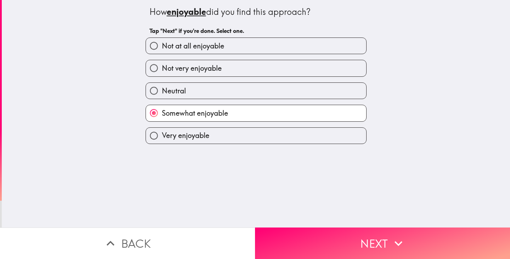
click at [315, 218] on div "How enjoyable did you find this approach? Tap "Next" if you're done. Select one…" at bounding box center [256, 114] width 508 height 228
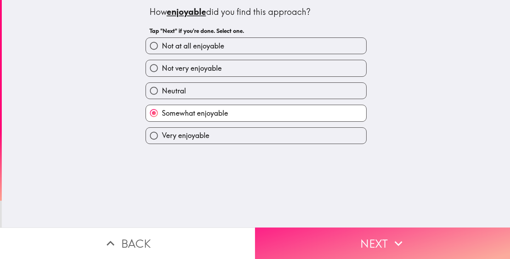
click at [315, 237] on button "Next" at bounding box center [382, 244] width 255 height 32
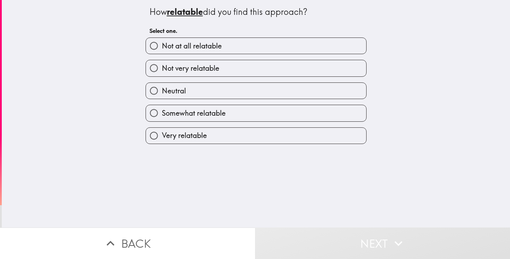
click at [262, 126] on div "Very relatable" at bounding box center [253, 133] width 227 height 22
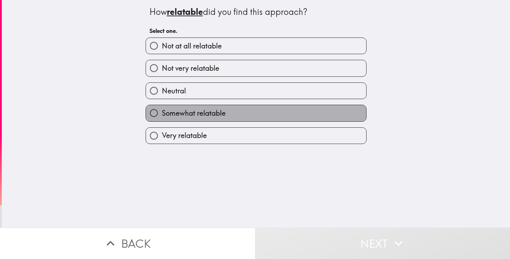
click at [261, 114] on label "Somewhat relatable" at bounding box center [256, 113] width 220 height 16
click at [162, 114] on input "Somewhat relatable" at bounding box center [154, 113] width 16 height 16
radio input "true"
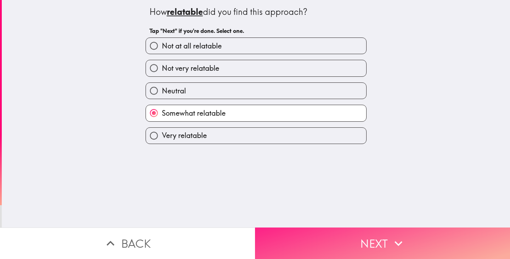
click at [330, 238] on button "Next" at bounding box center [382, 244] width 255 height 32
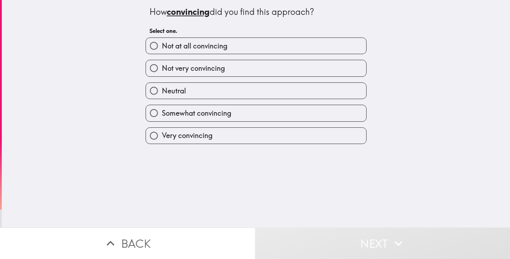
click at [238, 86] on label "Neutral" at bounding box center [256, 91] width 220 height 16
click at [162, 86] on input "Neutral" at bounding box center [154, 91] width 16 height 16
radio input "true"
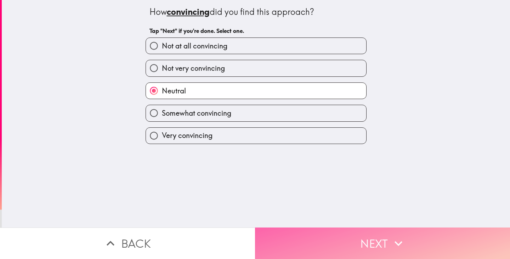
click at [326, 228] on button "Next" at bounding box center [382, 244] width 255 height 32
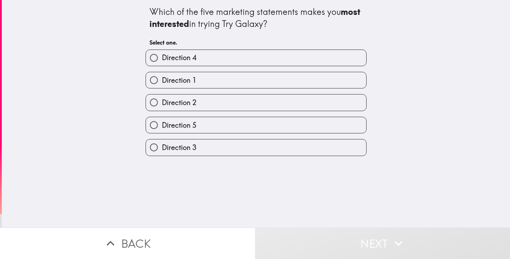
click at [213, 94] on div "Direction 2" at bounding box center [253, 100] width 227 height 22
click at [218, 86] on label "Direction 1" at bounding box center [256, 80] width 220 height 16
click at [162, 86] on input "Direction 1" at bounding box center [154, 80] width 16 height 16
radio input "true"
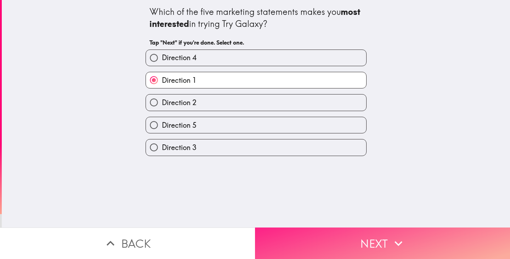
click at [341, 228] on button "Next" at bounding box center [382, 244] width 255 height 32
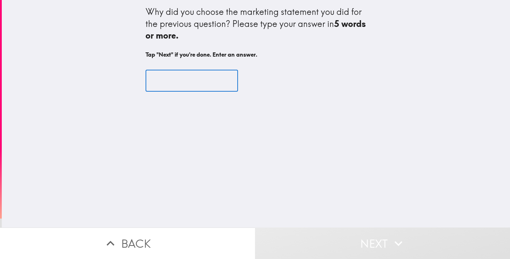
click at [207, 75] on input "text" at bounding box center [192, 81] width 92 height 22
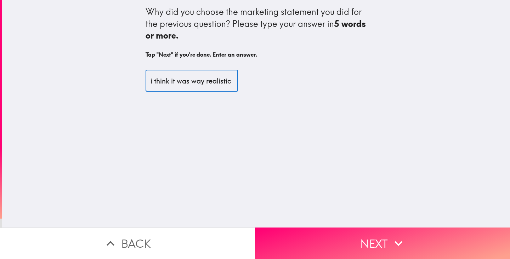
scroll to position [0, 9]
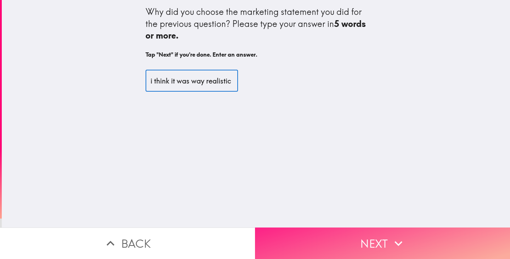
type input "i think it was way realistic"
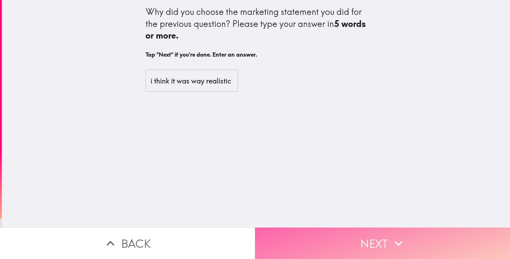
click at [317, 228] on button "Next" at bounding box center [382, 244] width 255 height 32
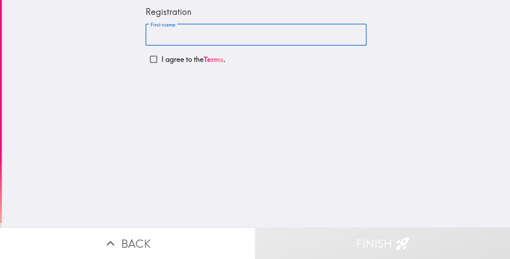
click at [225, 40] on input "First name" at bounding box center [256, 35] width 221 height 22
type input "Aryan"
click at [153, 59] on input "I agree to the Terms ." at bounding box center [154, 59] width 16 height 16
checkbox input "true"
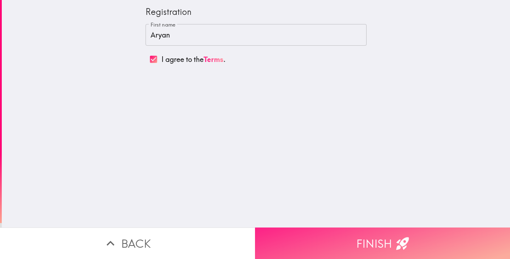
click at [326, 238] on button "Finish" at bounding box center [382, 244] width 255 height 32
